Goal: Information Seeking & Learning: Learn about a topic

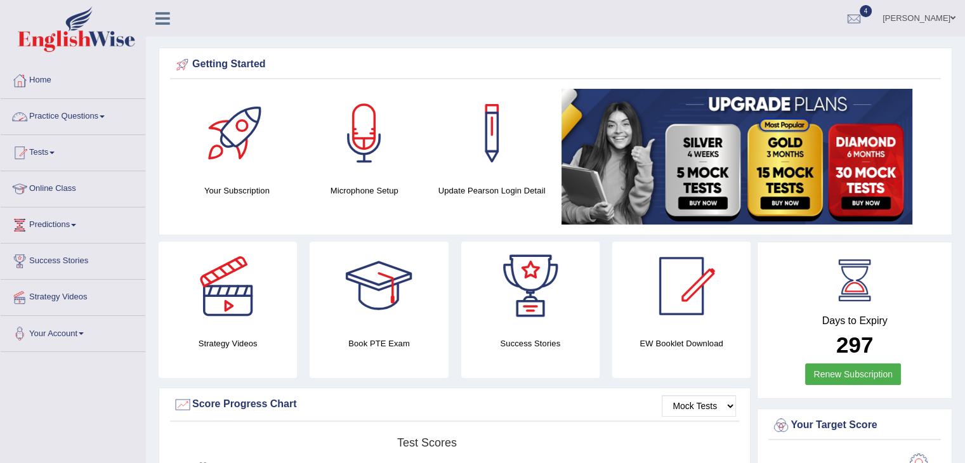
click at [92, 114] on link "Practice Questions" at bounding box center [73, 115] width 145 height 32
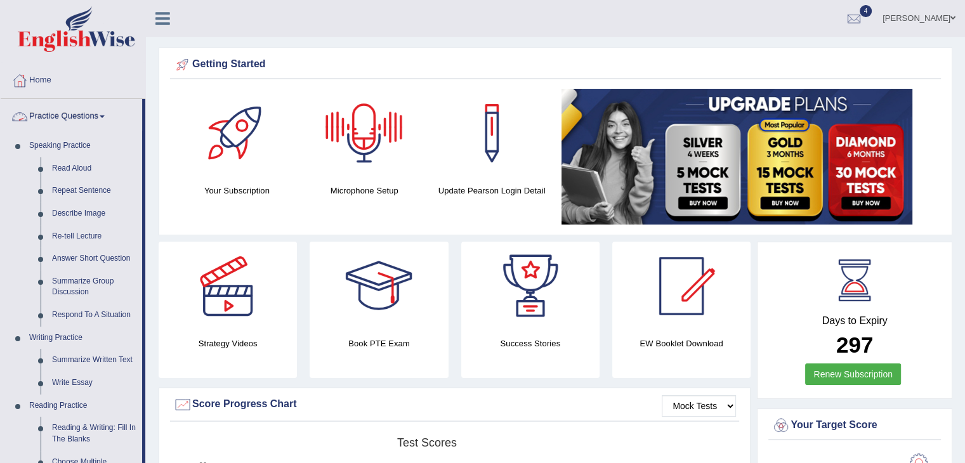
click at [84, 111] on link "Practice Questions" at bounding box center [71, 115] width 141 height 32
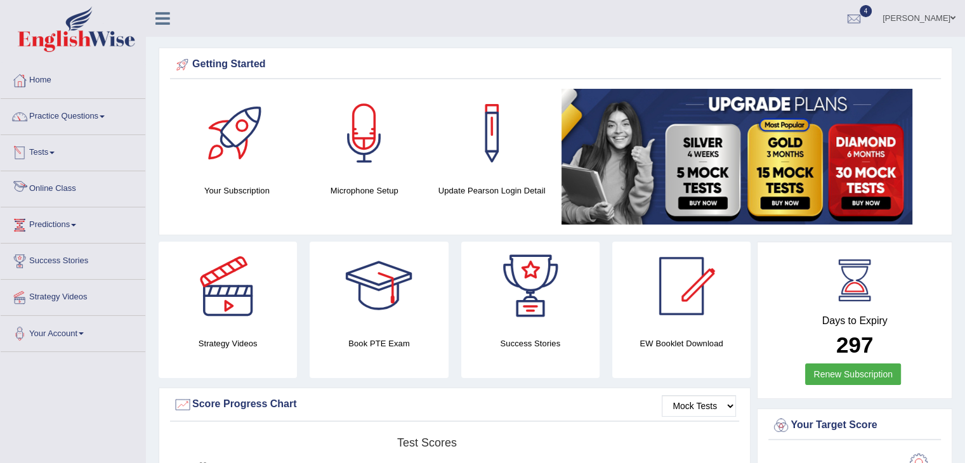
click at [61, 185] on link "Online Class" at bounding box center [73, 187] width 145 height 32
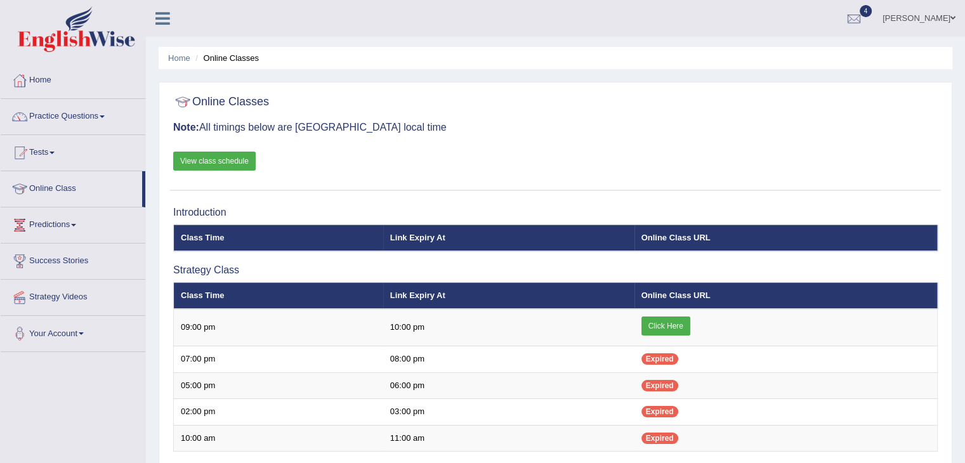
click at [232, 163] on link "View class schedule" at bounding box center [214, 161] width 82 height 19
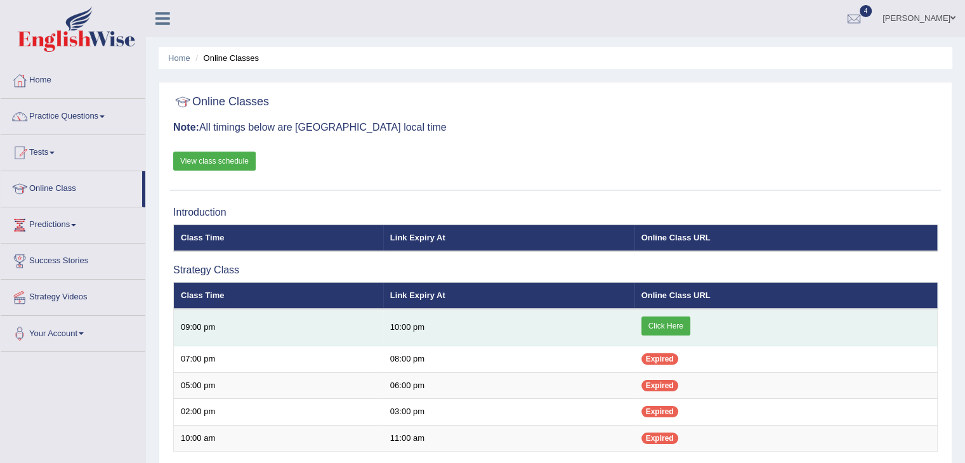
click at [660, 325] on link "Click Here" at bounding box center [665, 326] width 49 height 19
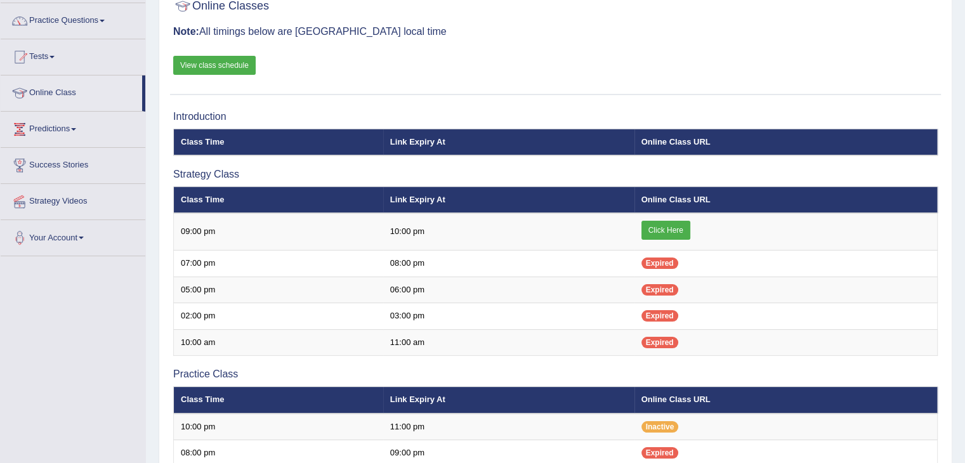
scroll to position [91, 0]
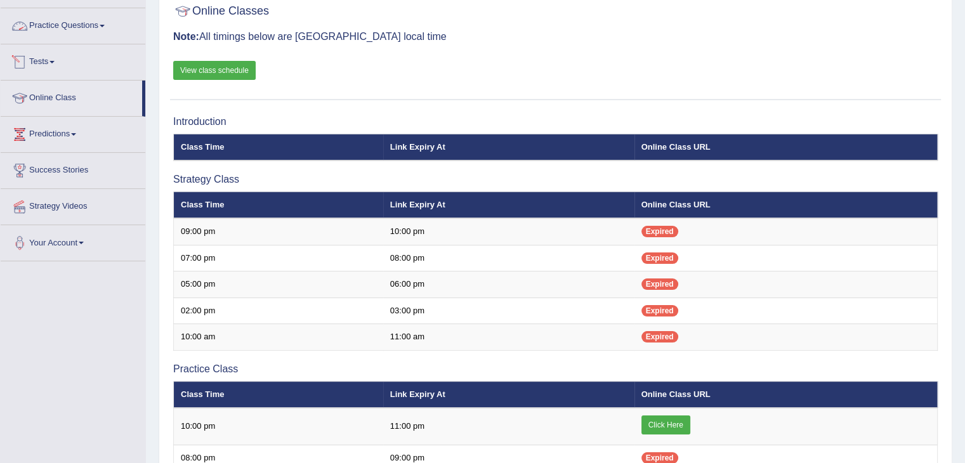
click at [76, 29] on link "Practice Questions" at bounding box center [73, 24] width 145 height 32
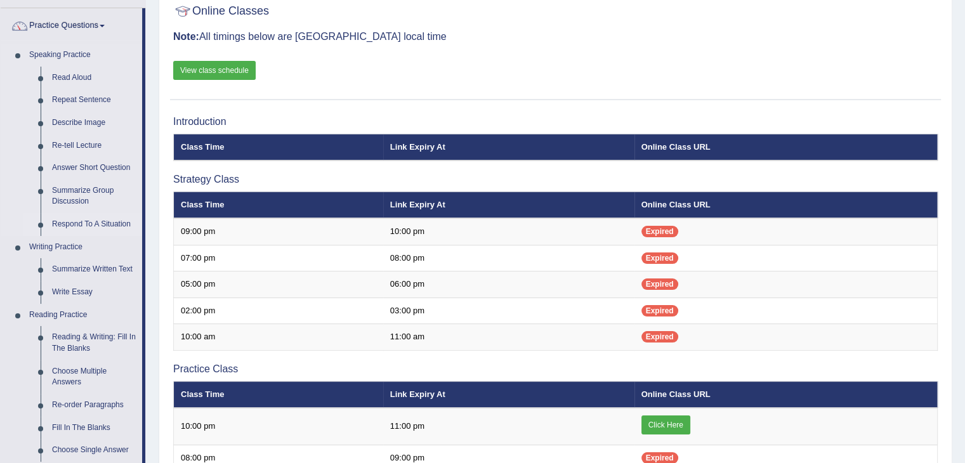
click at [94, 221] on link "Respond To A Situation" at bounding box center [94, 224] width 96 height 23
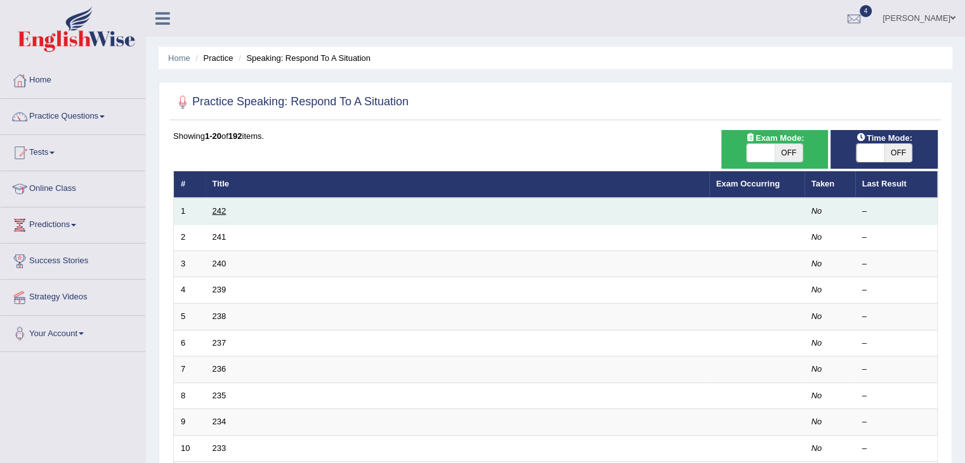
click at [218, 214] on link "242" at bounding box center [220, 211] width 14 height 10
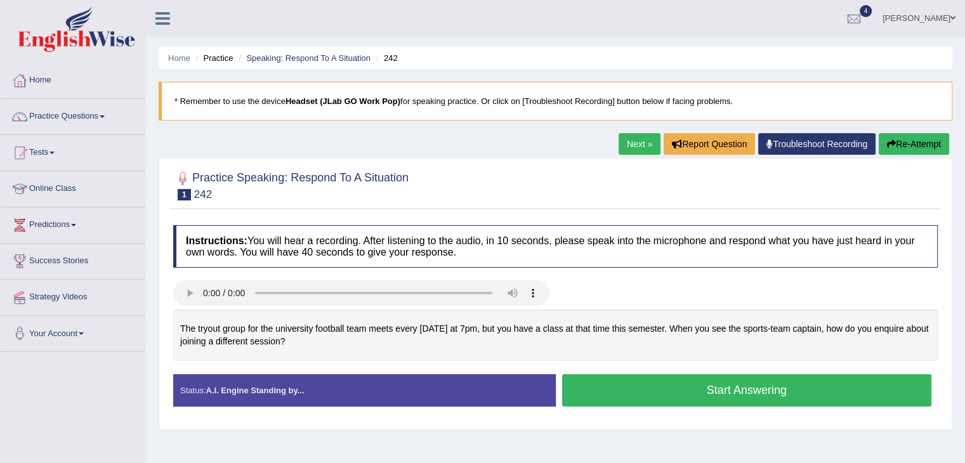
click at [702, 391] on button "Start Answering" at bounding box center [747, 390] width 370 height 32
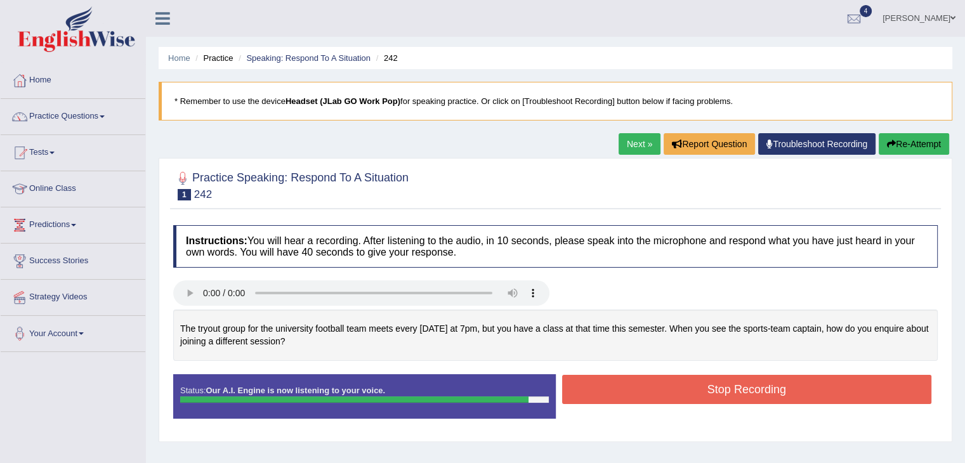
click at [739, 387] on button "Stop Recording" at bounding box center [747, 389] width 370 height 29
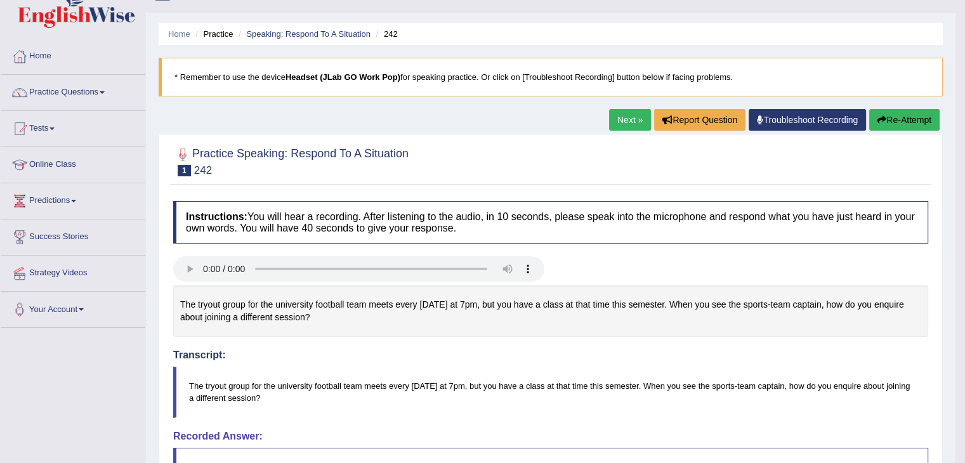
scroll to position [15, 0]
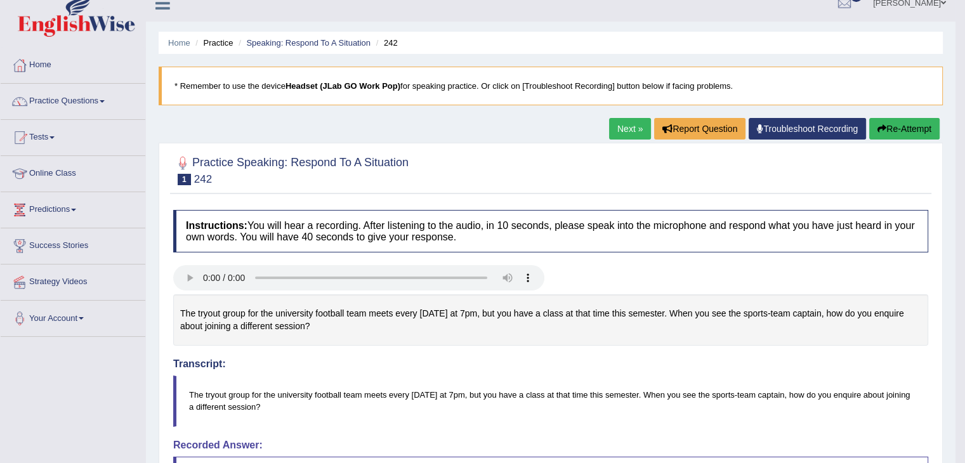
click at [627, 128] on link "Next »" at bounding box center [630, 129] width 42 height 22
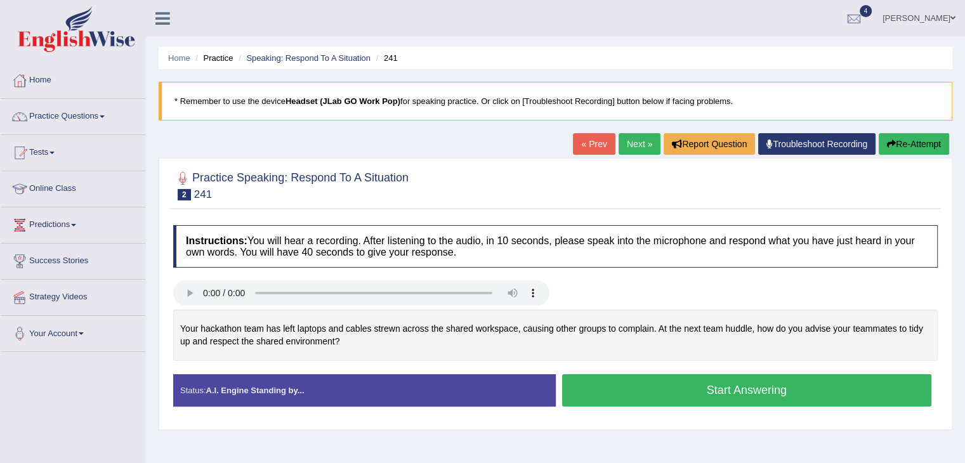
click at [698, 383] on button "Start Answering" at bounding box center [747, 390] width 370 height 32
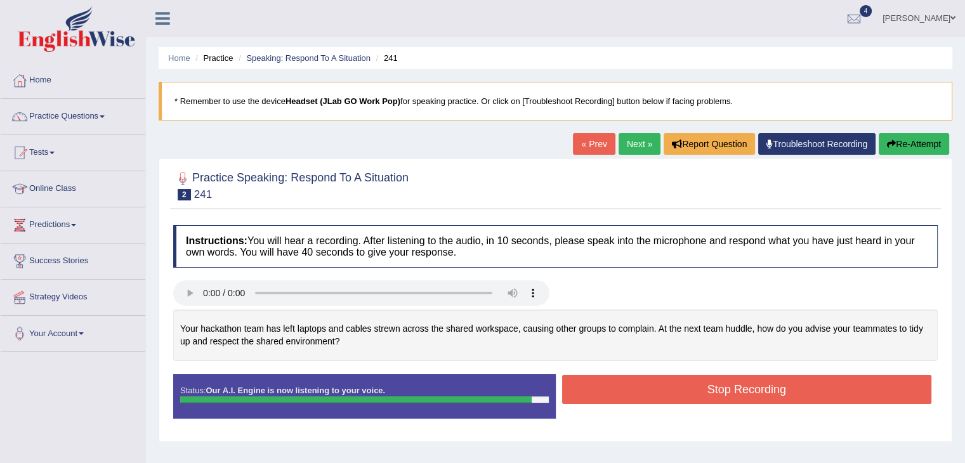
click at [709, 386] on button "Stop Recording" at bounding box center [747, 389] width 370 height 29
